Goal: Navigation & Orientation: Go to known website

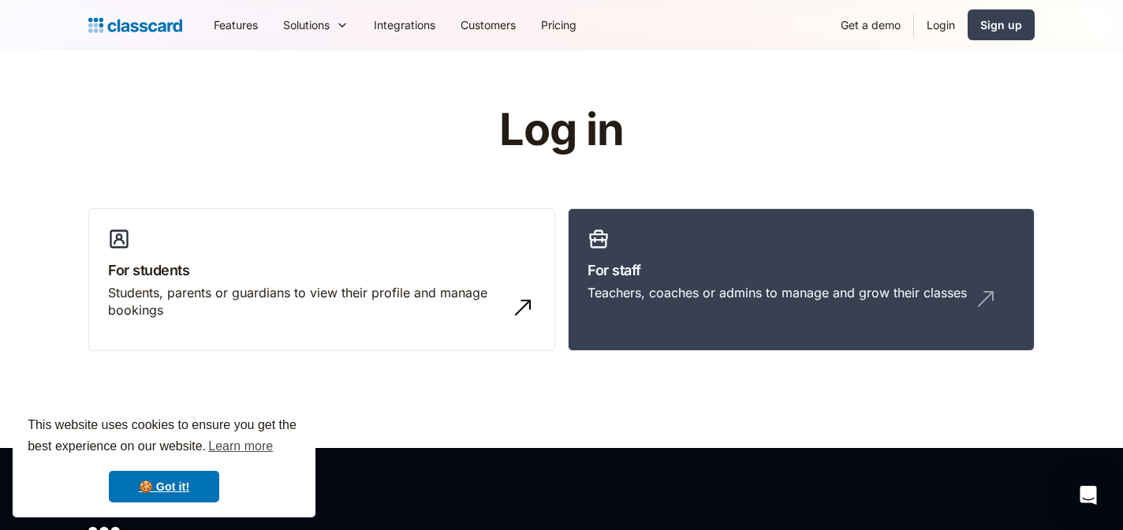
click at [934, 25] on link "Login" at bounding box center [941, 24] width 54 height 35
click at [874, 251] on link "For staff Teachers, coaches or admins to manage and grow their classes" at bounding box center [801, 279] width 467 height 143
